Goal: Information Seeking & Learning: Learn about a topic

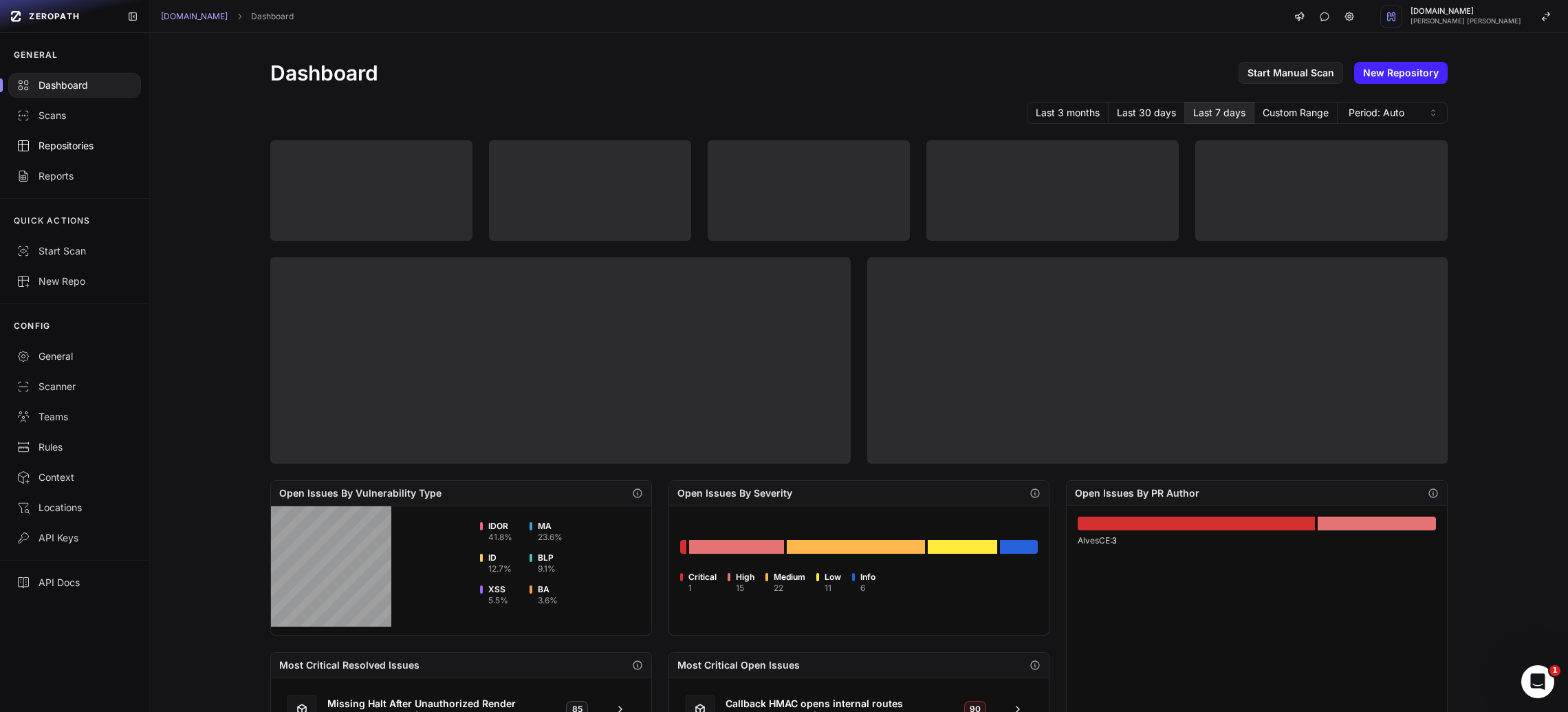
click at [68, 144] on div "Repositories" at bounding box center [75, 145] width 116 height 13
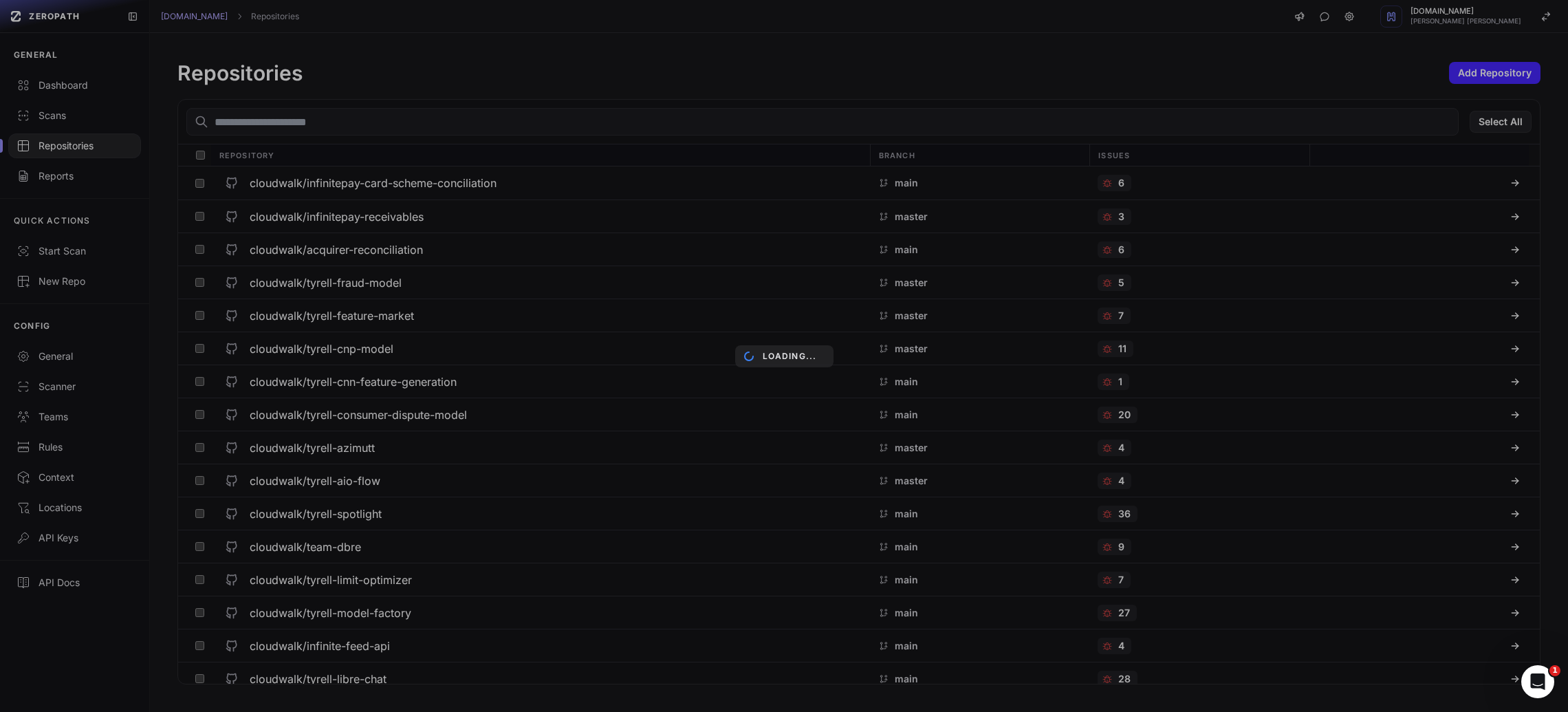
click at [340, 125] on div "Loading..." at bounding box center [784, 356] width 1568 height 712
click at [341, 124] on div "Loading..." at bounding box center [784, 356] width 1568 height 712
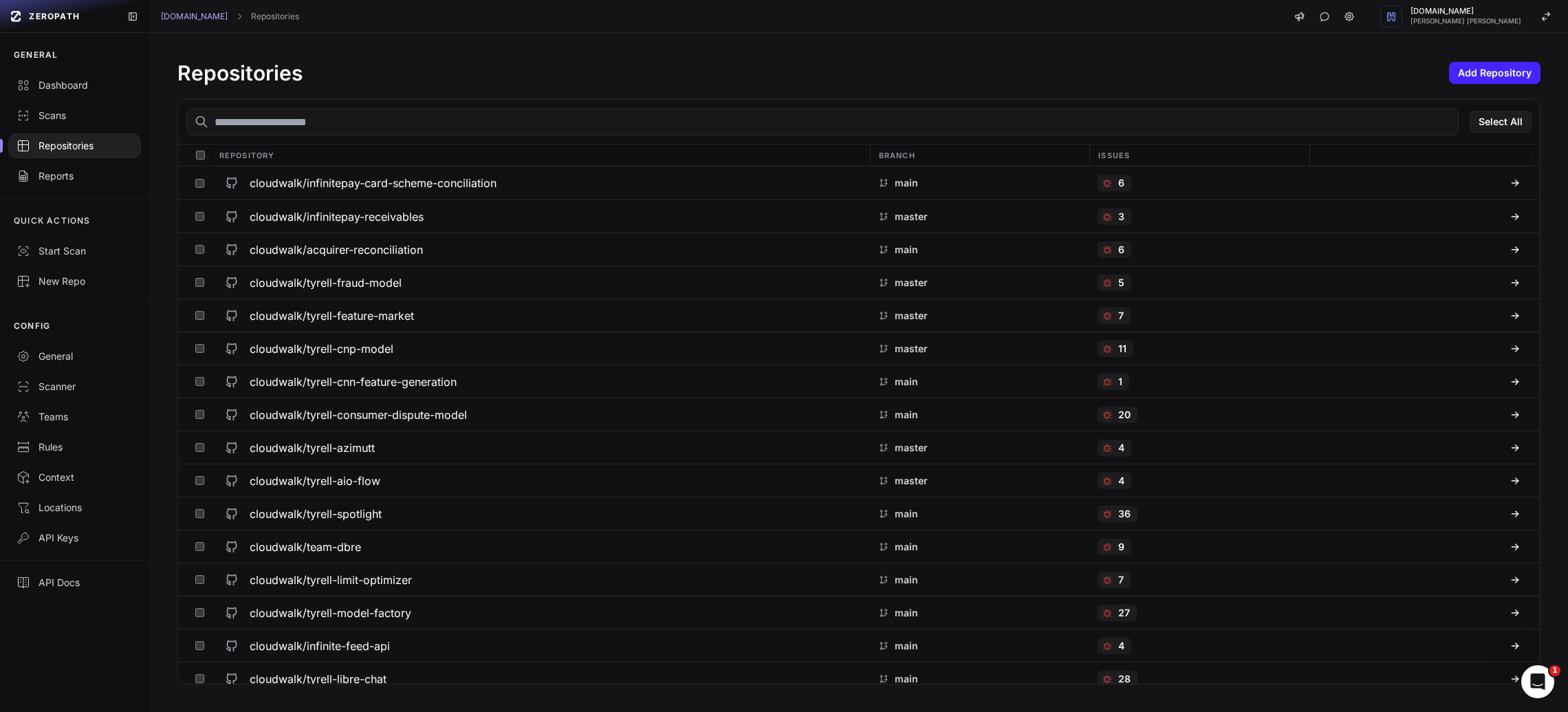
click at [338, 125] on input "text" at bounding box center [822, 121] width 1272 height 28
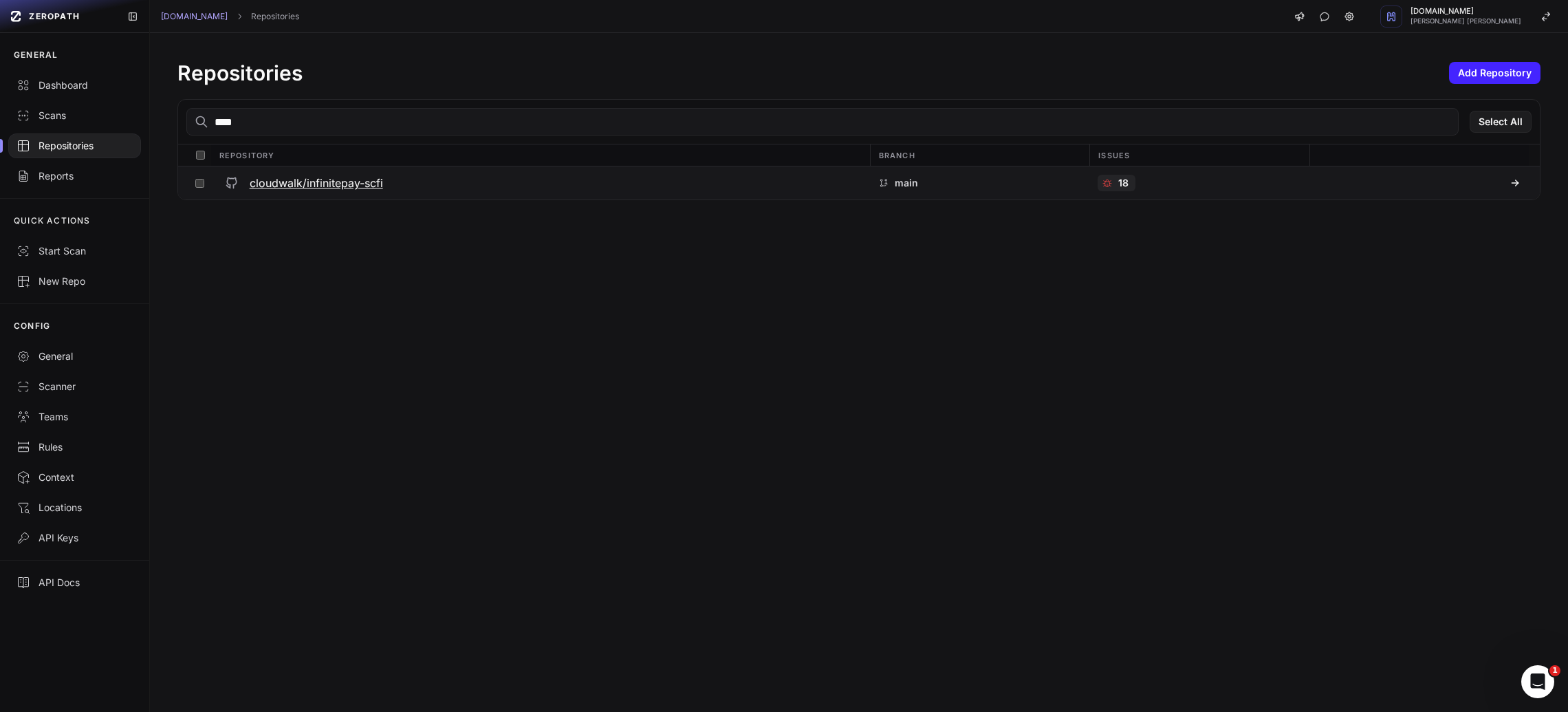
type input "****"
click at [296, 188] on h3 "cloudwalk/infinitepay-scfi" at bounding box center [317, 183] width 134 height 17
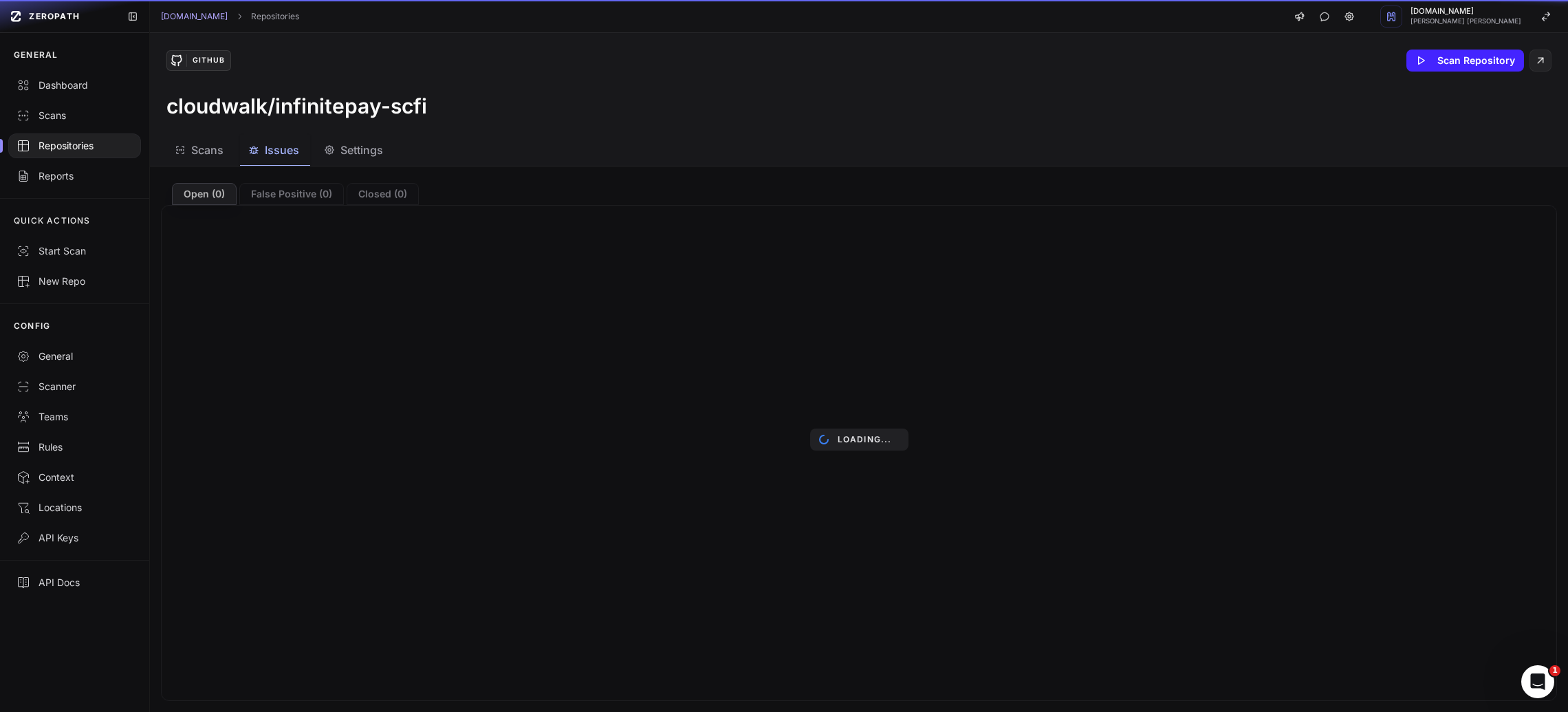
click at [287, 157] on span "Issues" at bounding box center [282, 150] width 35 height 17
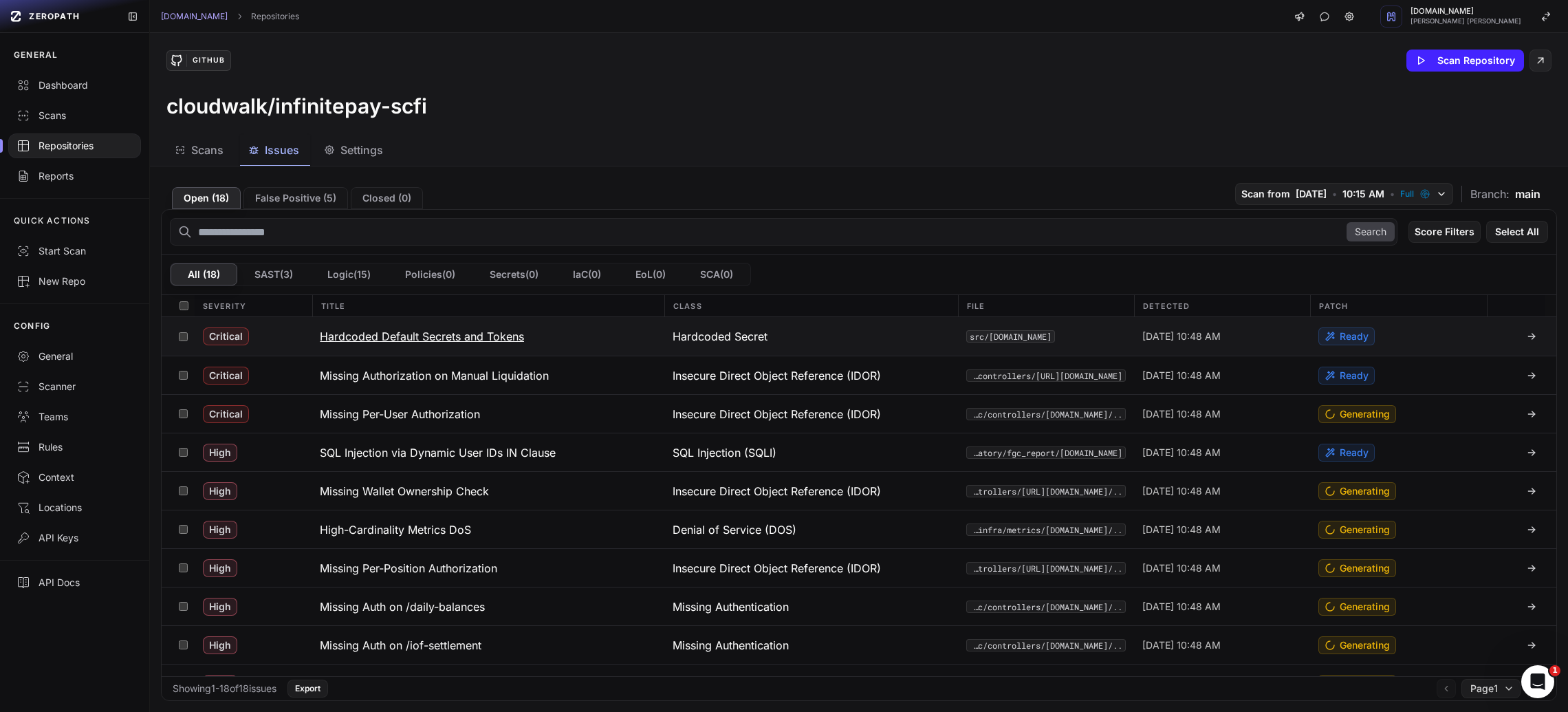
click at [431, 335] on h3 "Hardcoded Default Secrets and Tokens" at bounding box center [422, 336] width 204 height 17
